Goal: Navigation & Orientation: Find specific page/section

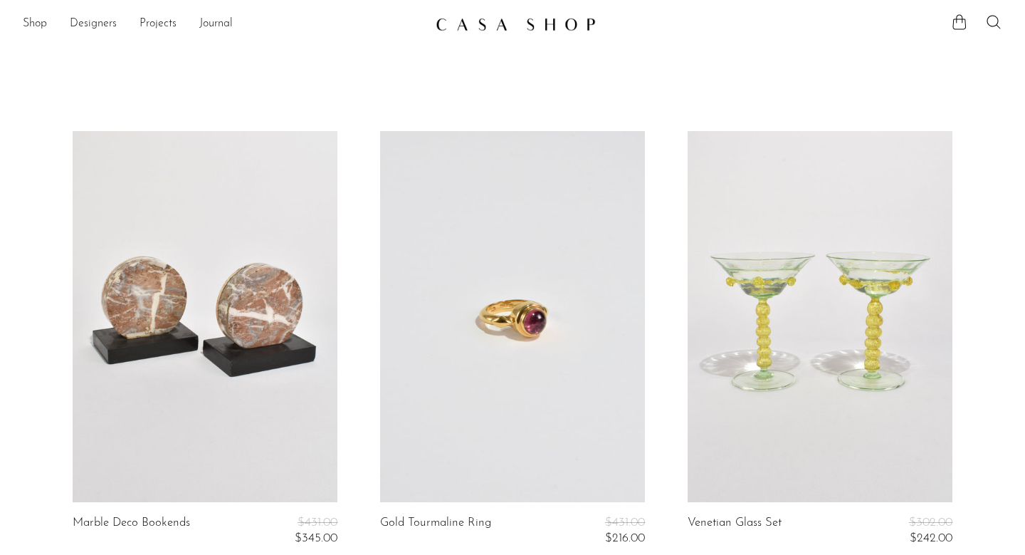
click at [561, 27] on img at bounding box center [516, 24] width 160 height 14
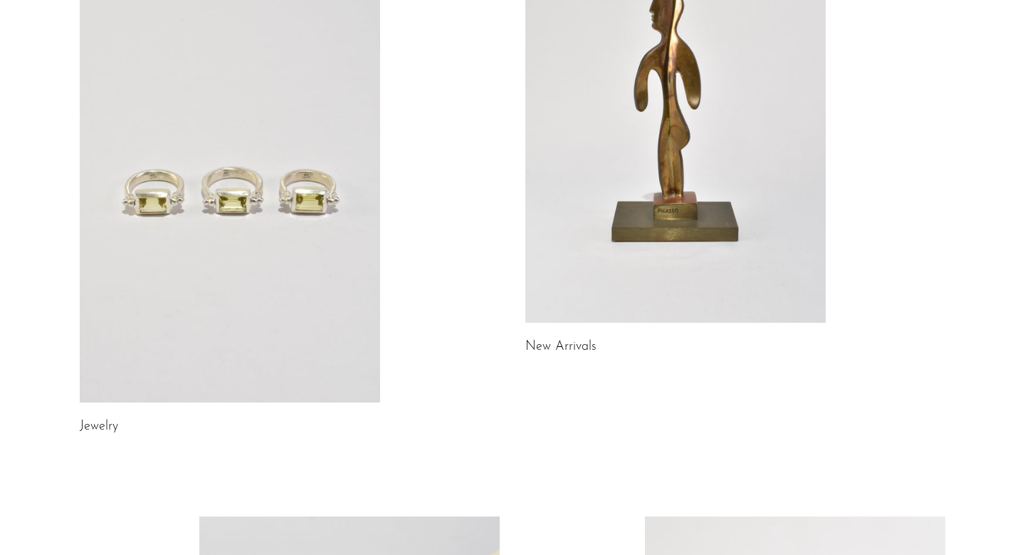
scroll to position [234, 0]
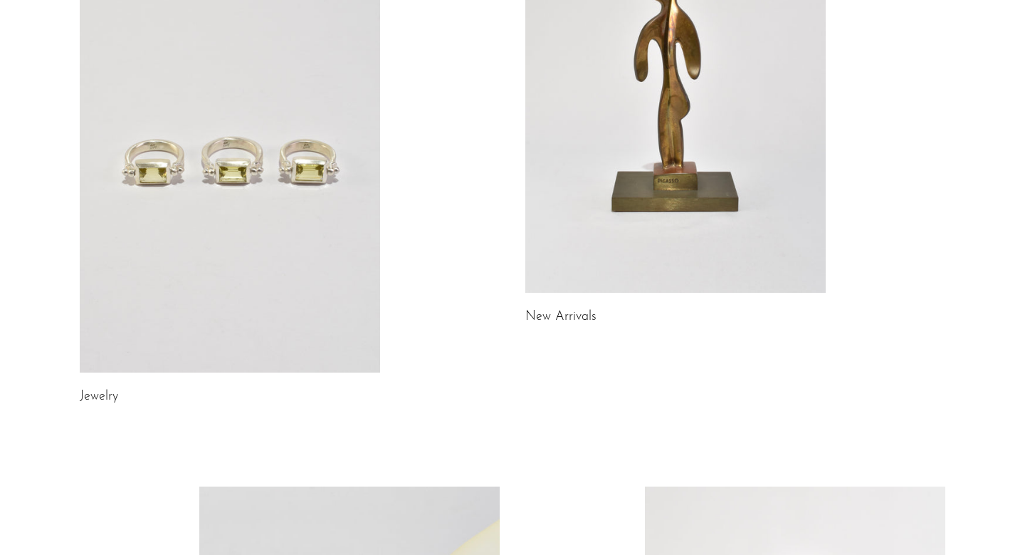
click at [254, 182] on link at bounding box center [230, 162] width 301 height 421
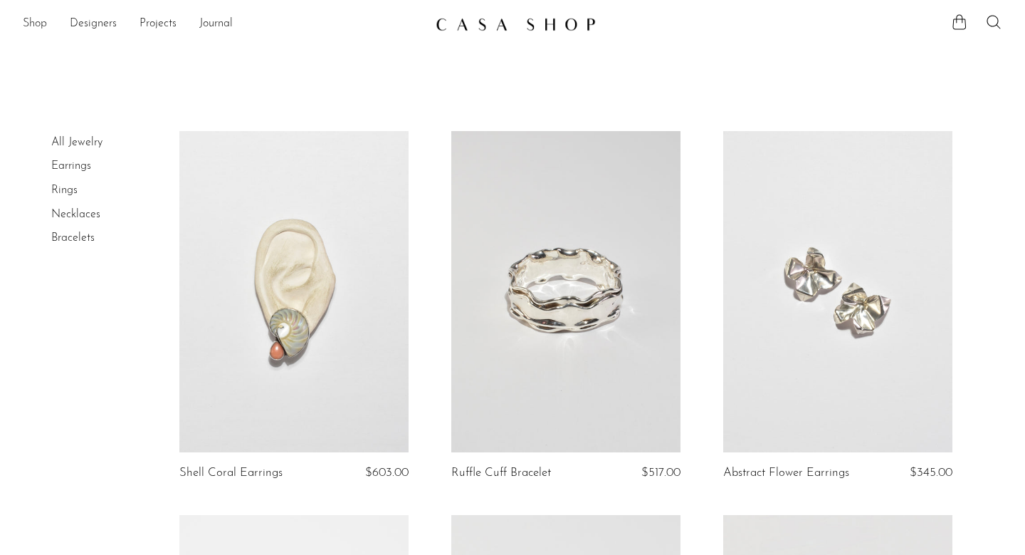
click at [31, 24] on link "Shop" at bounding box center [35, 24] width 24 height 19
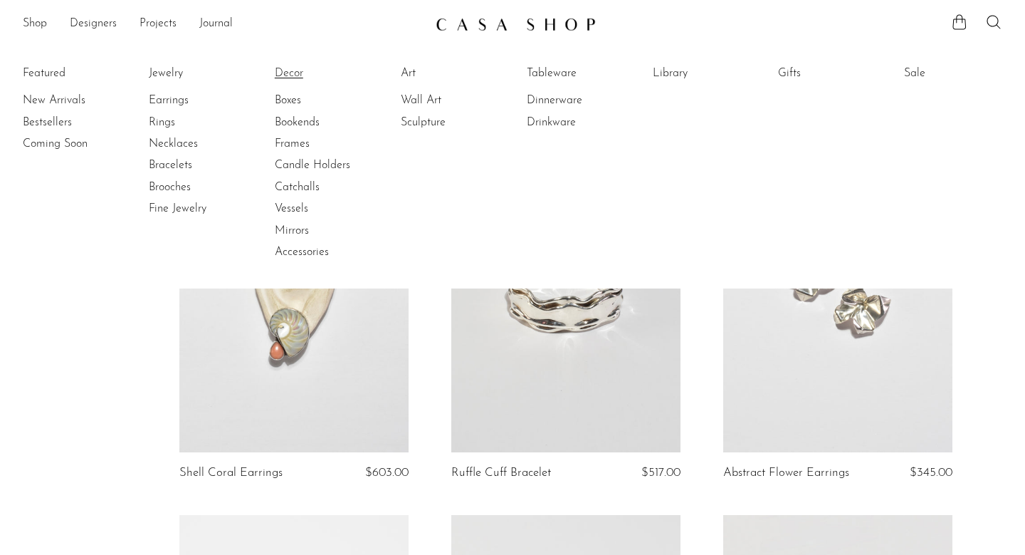
click at [292, 73] on link "Decor" at bounding box center [328, 74] width 107 height 16
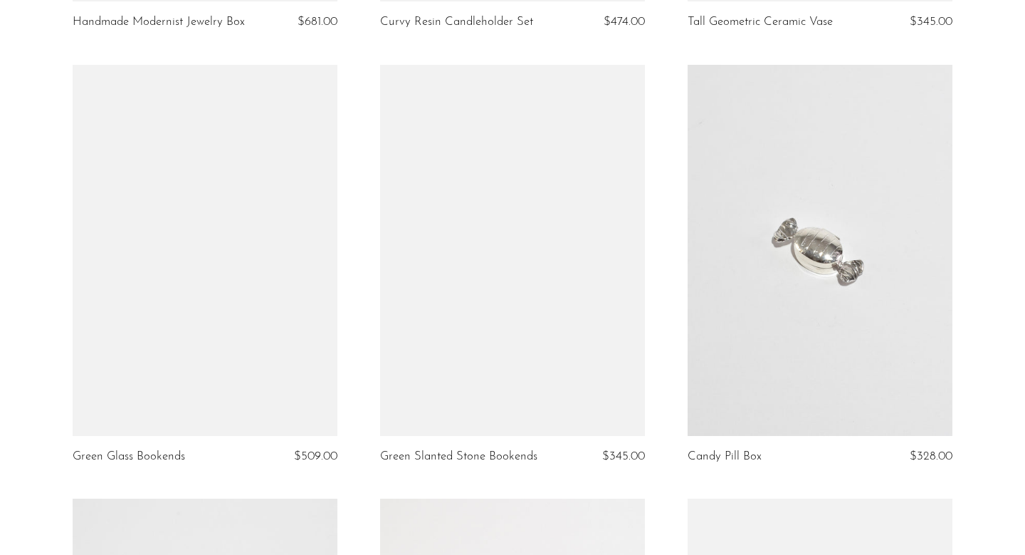
scroll to position [3569, 0]
